Goal: Transaction & Acquisition: Purchase product/service

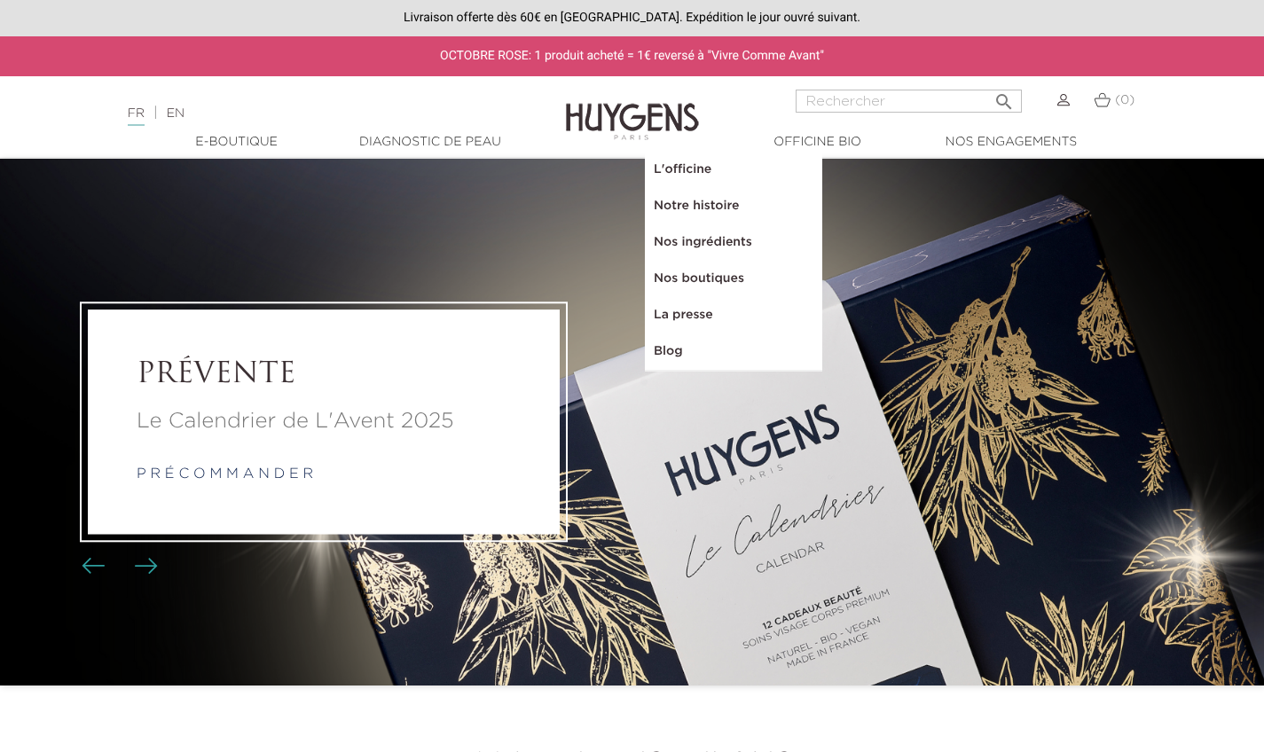
click at [700, 198] on link "Notre histoire" at bounding box center [733, 206] width 177 height 36
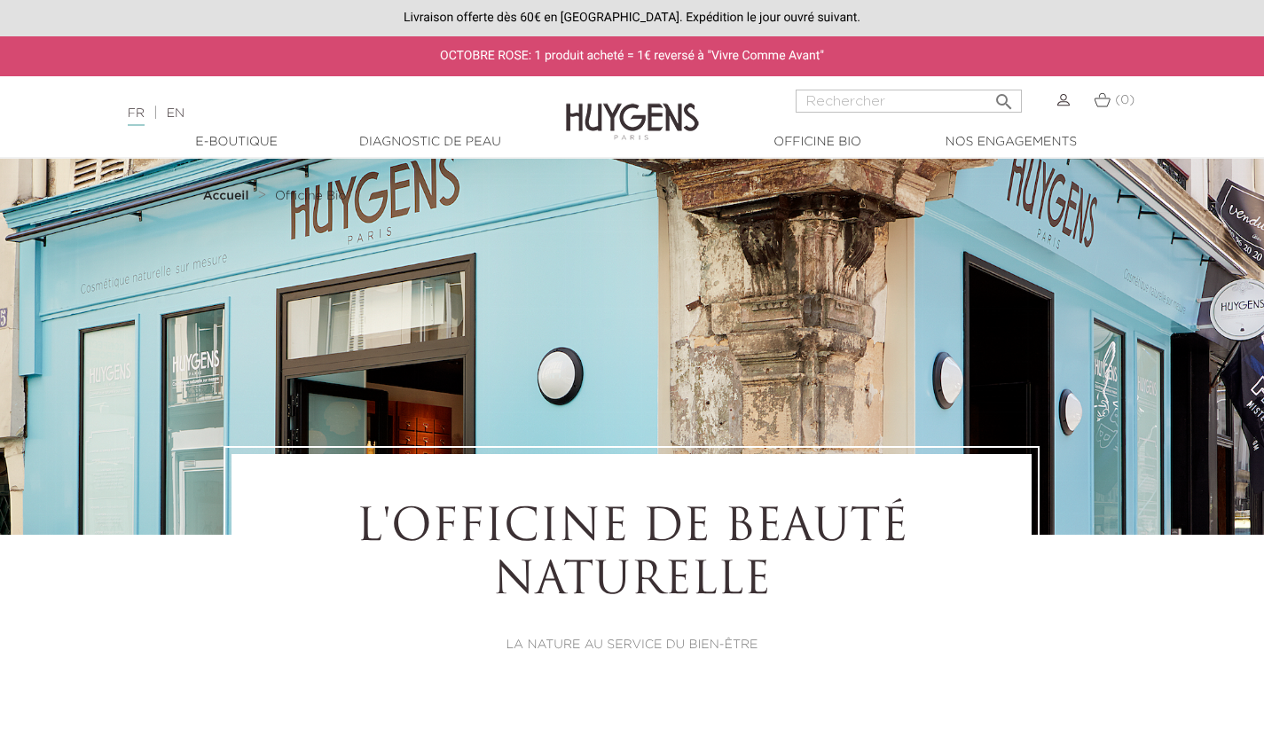
select select "FR"
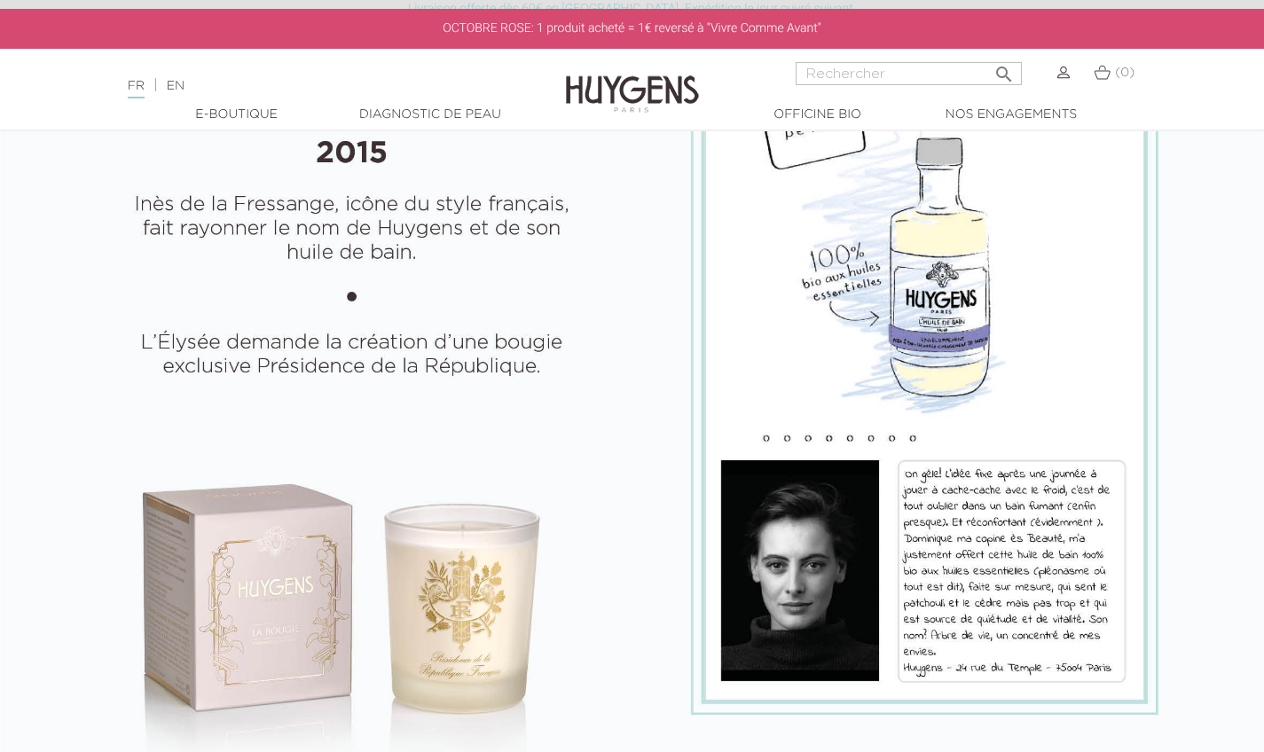
scroll to position [1591, 0]
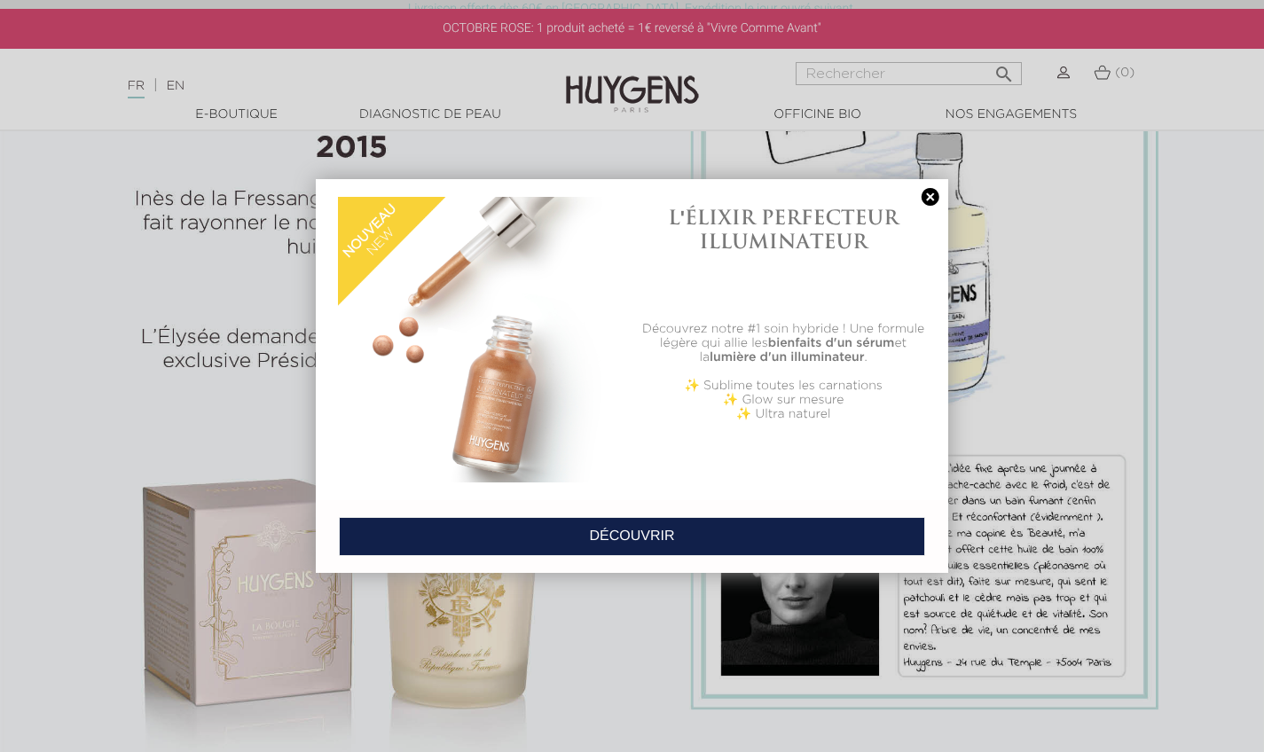
click at [918, 194] on link at bounding box center [930, 197] width 25 height 19
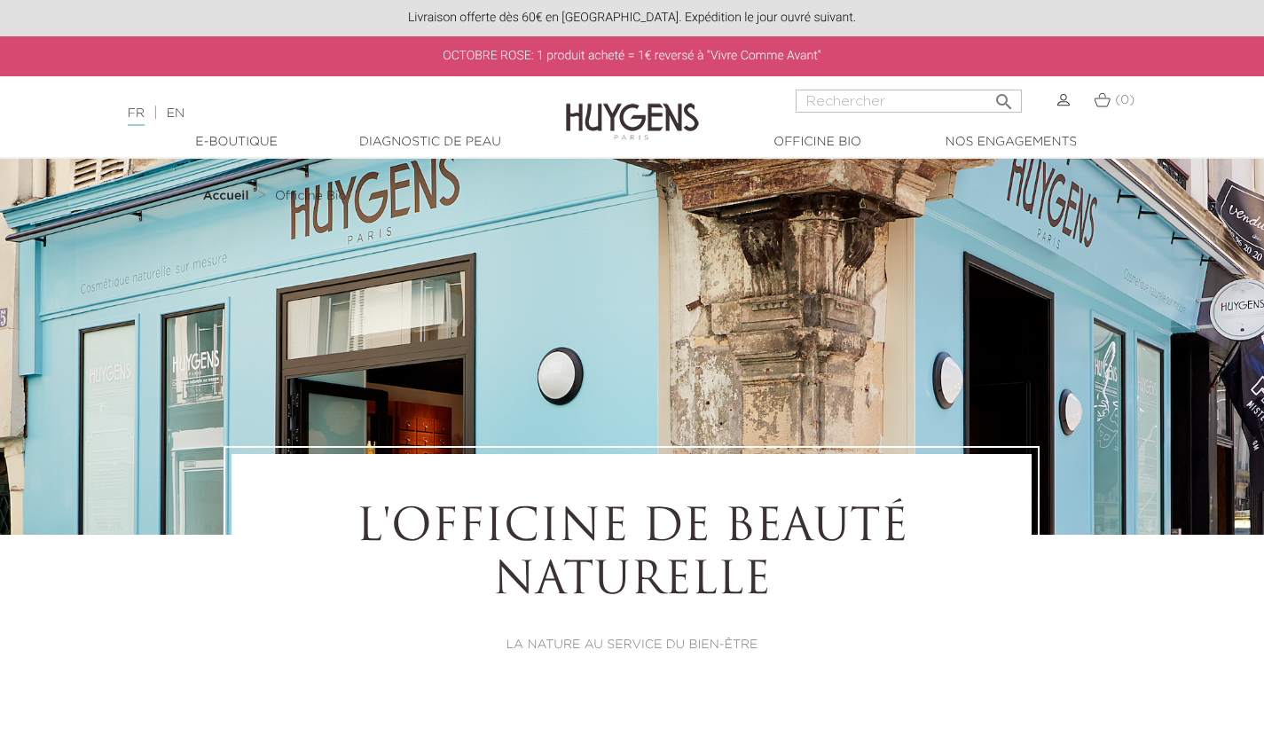
scroll to position [0, 0]
click at [450, 138] on link "Diagnostic de peau" at bounding box center [429, 142] width 177 height 19
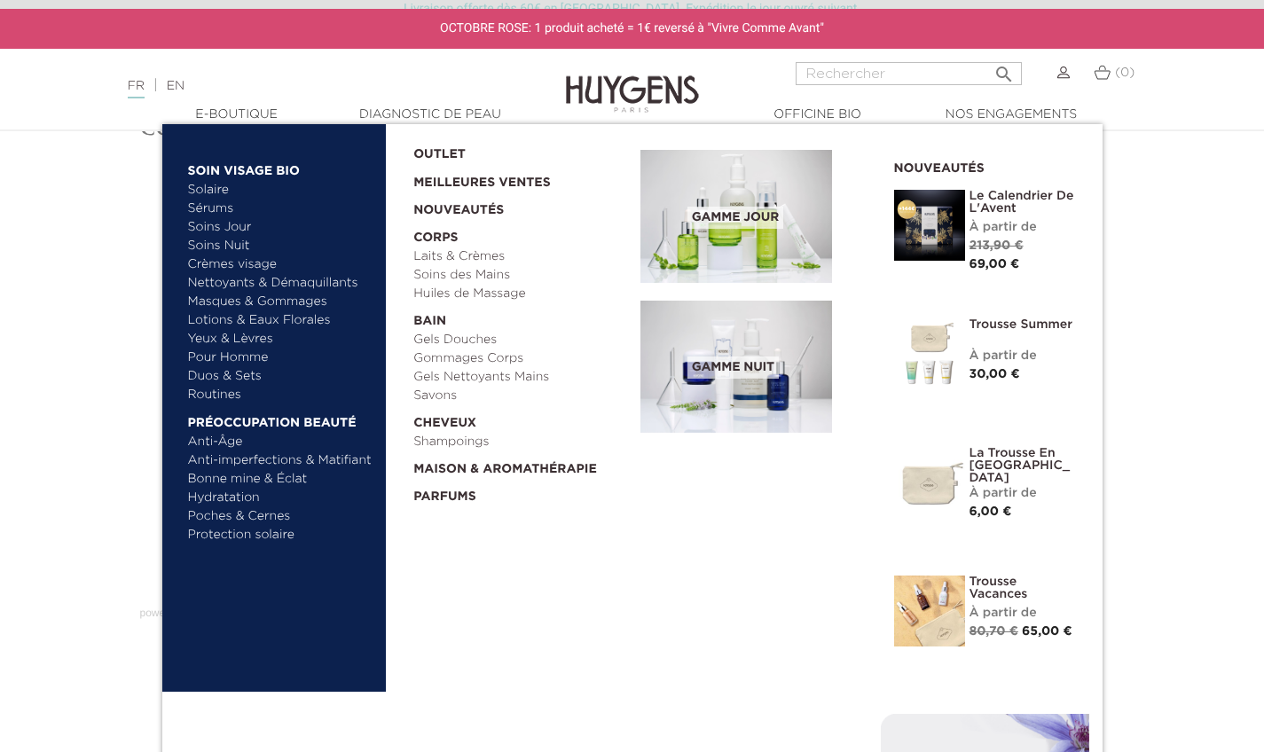
scroll to position [107, 0]
click at [296, 458] on link "Anti-imperfections & Matifiant" at bounding box center [280, 460] width 185 height 19
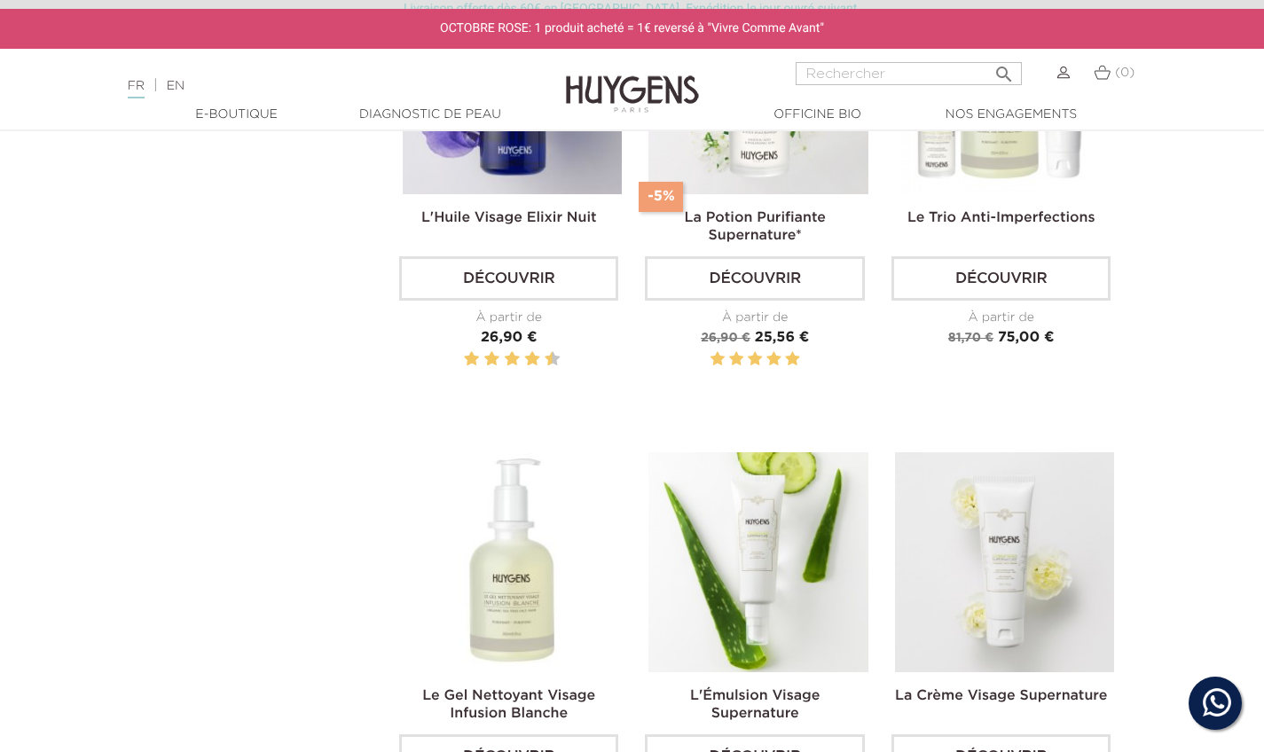
scroll to position [517, 0]
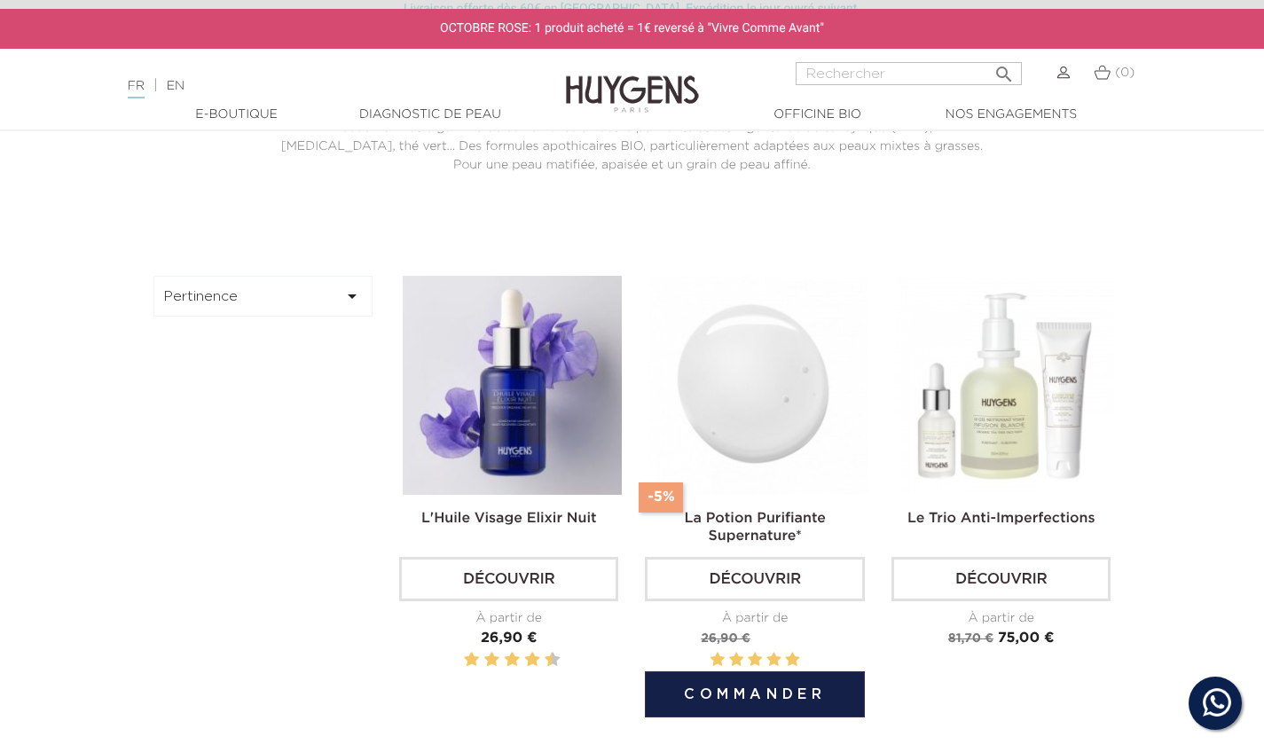
click at [715, 410] on img at bounding box center [757, 385] width 219 height 219
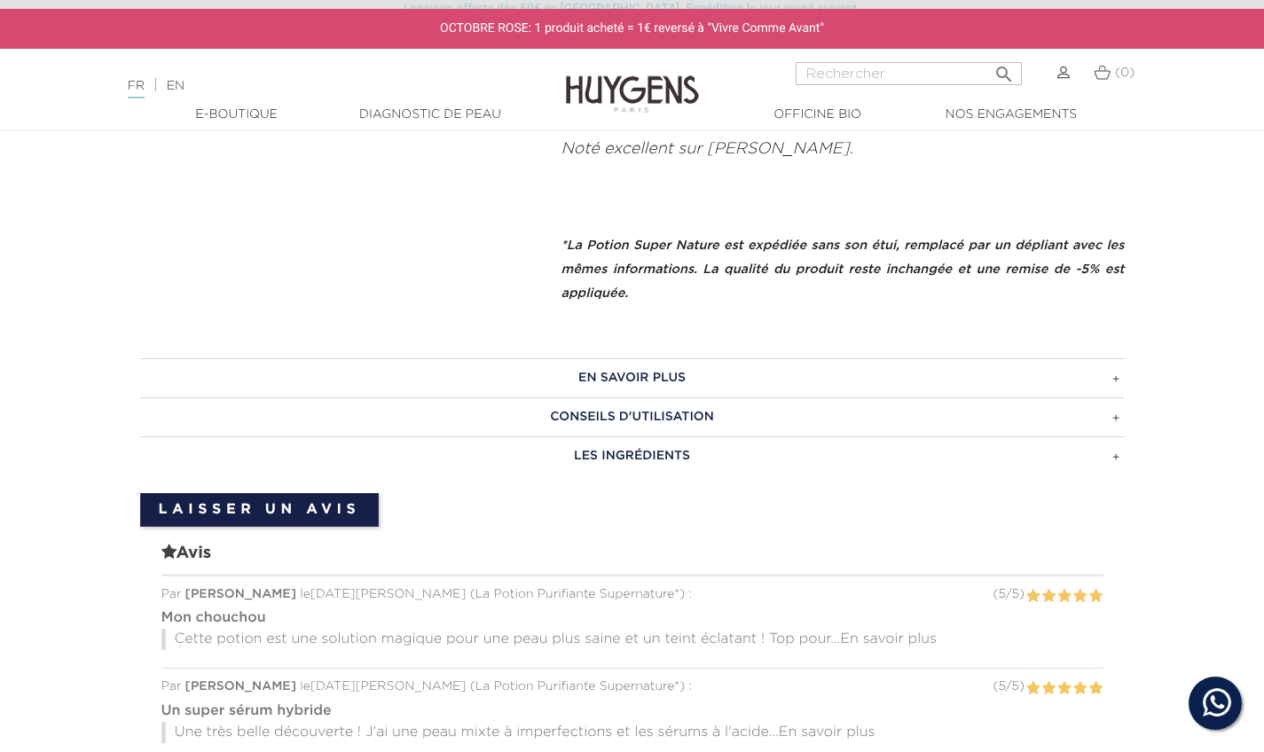
scroll to position [984, 0]
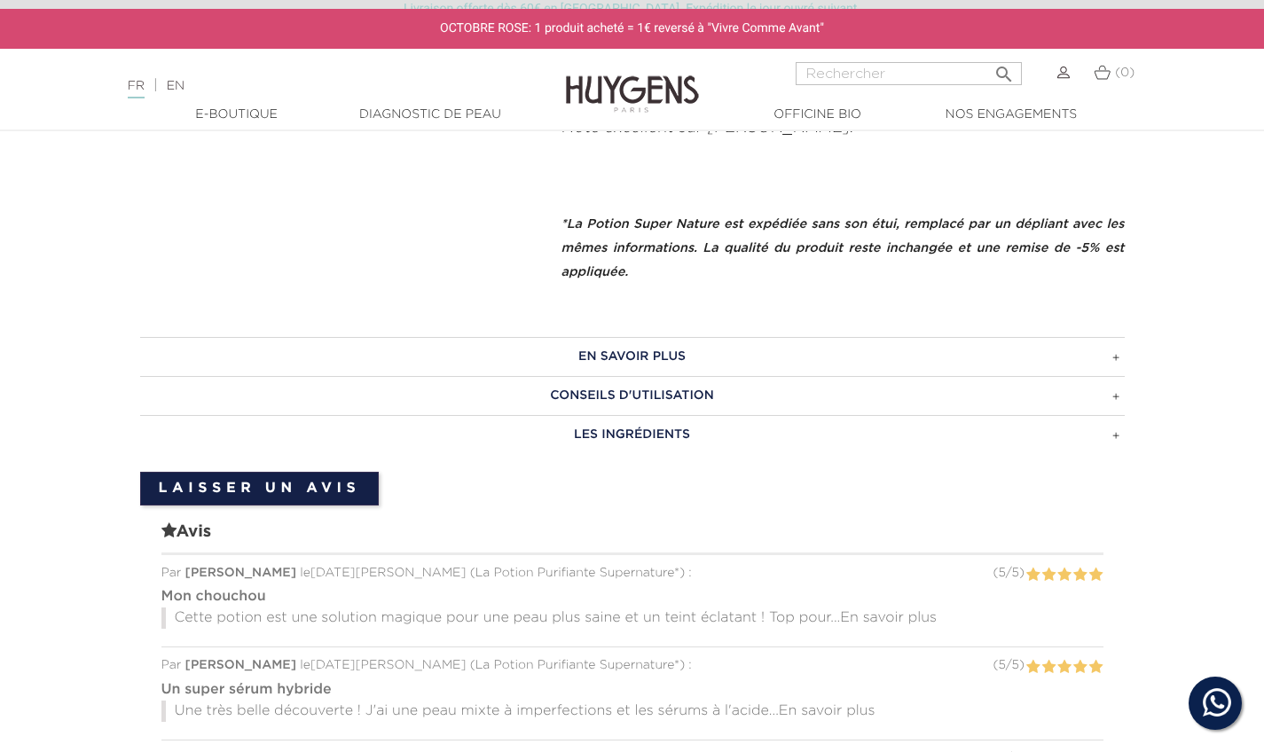
click at [833, 390] on h3 "CONSEILS D'UTILISATION" at bounding box center [632, 395] width 984 height 39
